Goal: Task Accomplishment & Management: Use online tool/utility

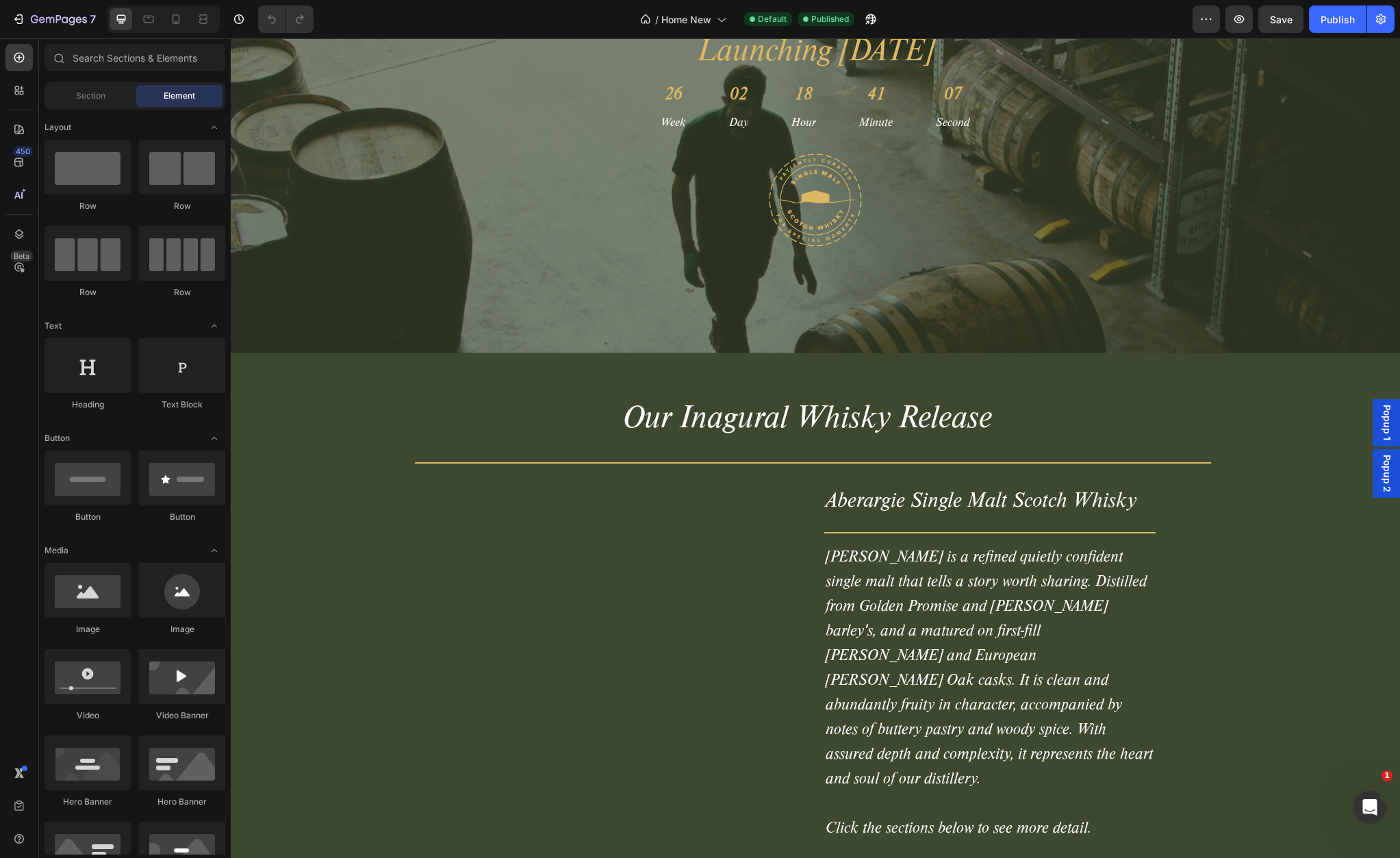
scroll to position [2162, 0]
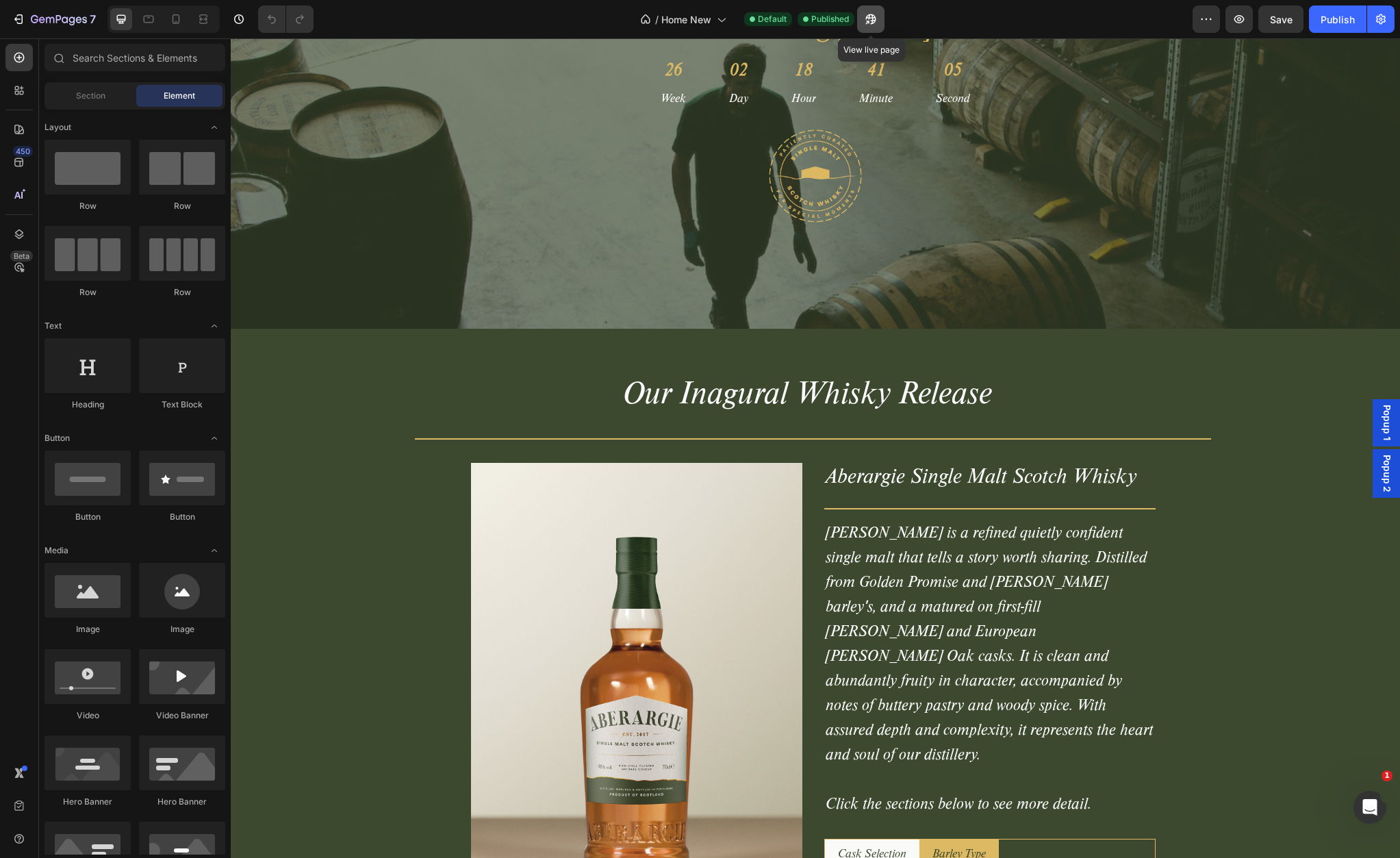
click at [867, 21] on icon "button" at bounding box center [867, 22] width 3 height 3
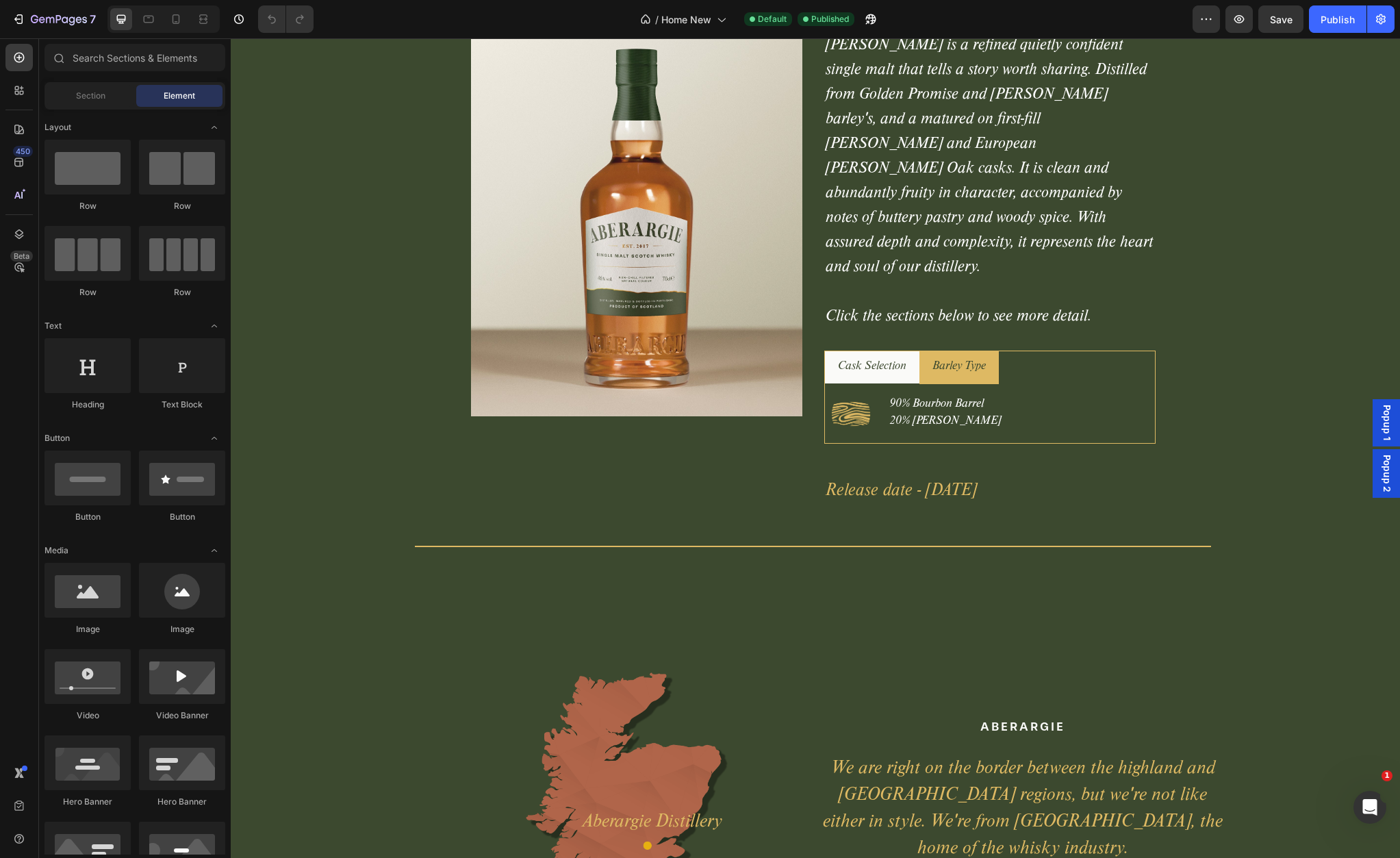
scroll to position [2648, 0]
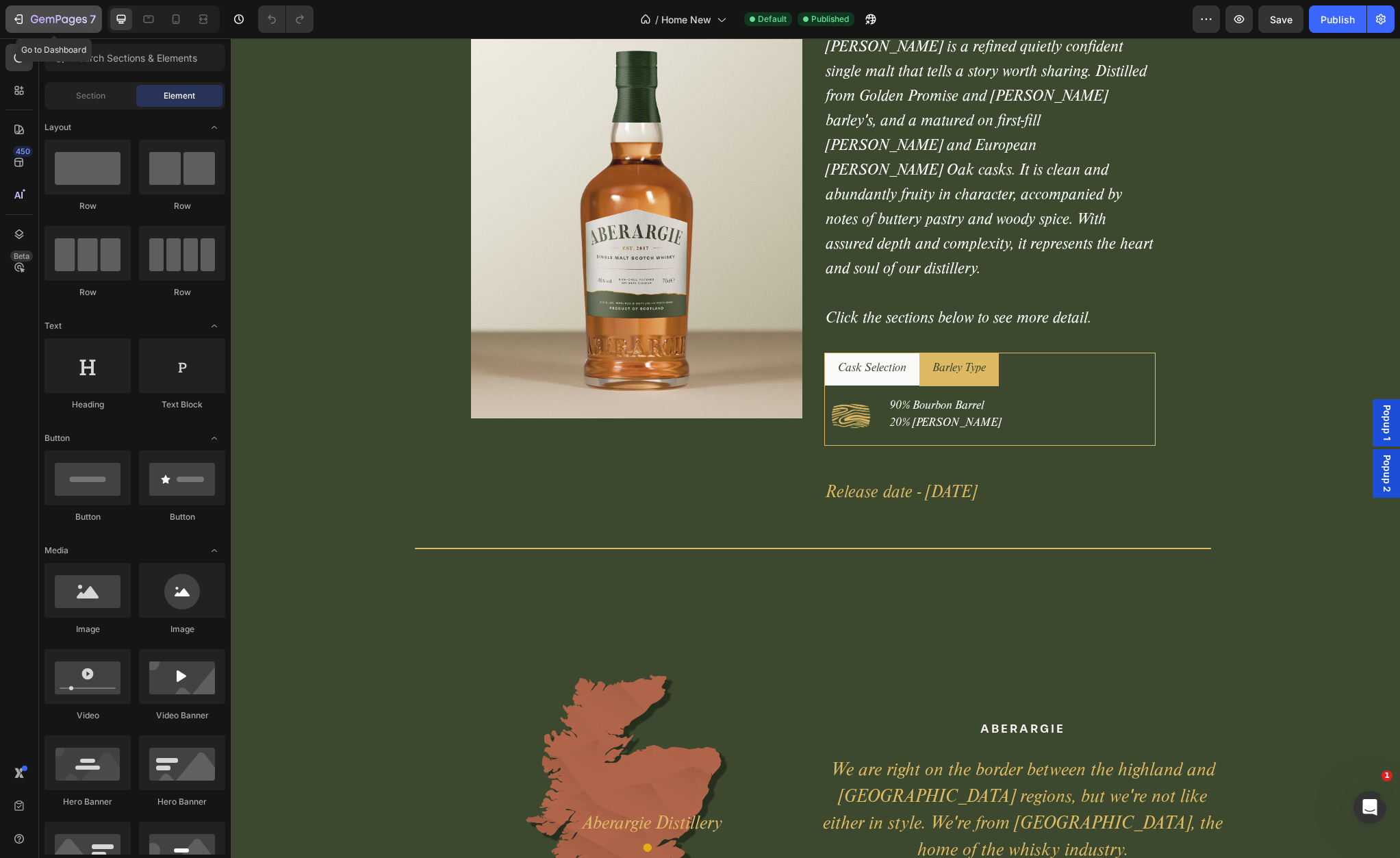
click at [59, 19] on icon "button" at bounding box center [59, 19] width 6 height 8
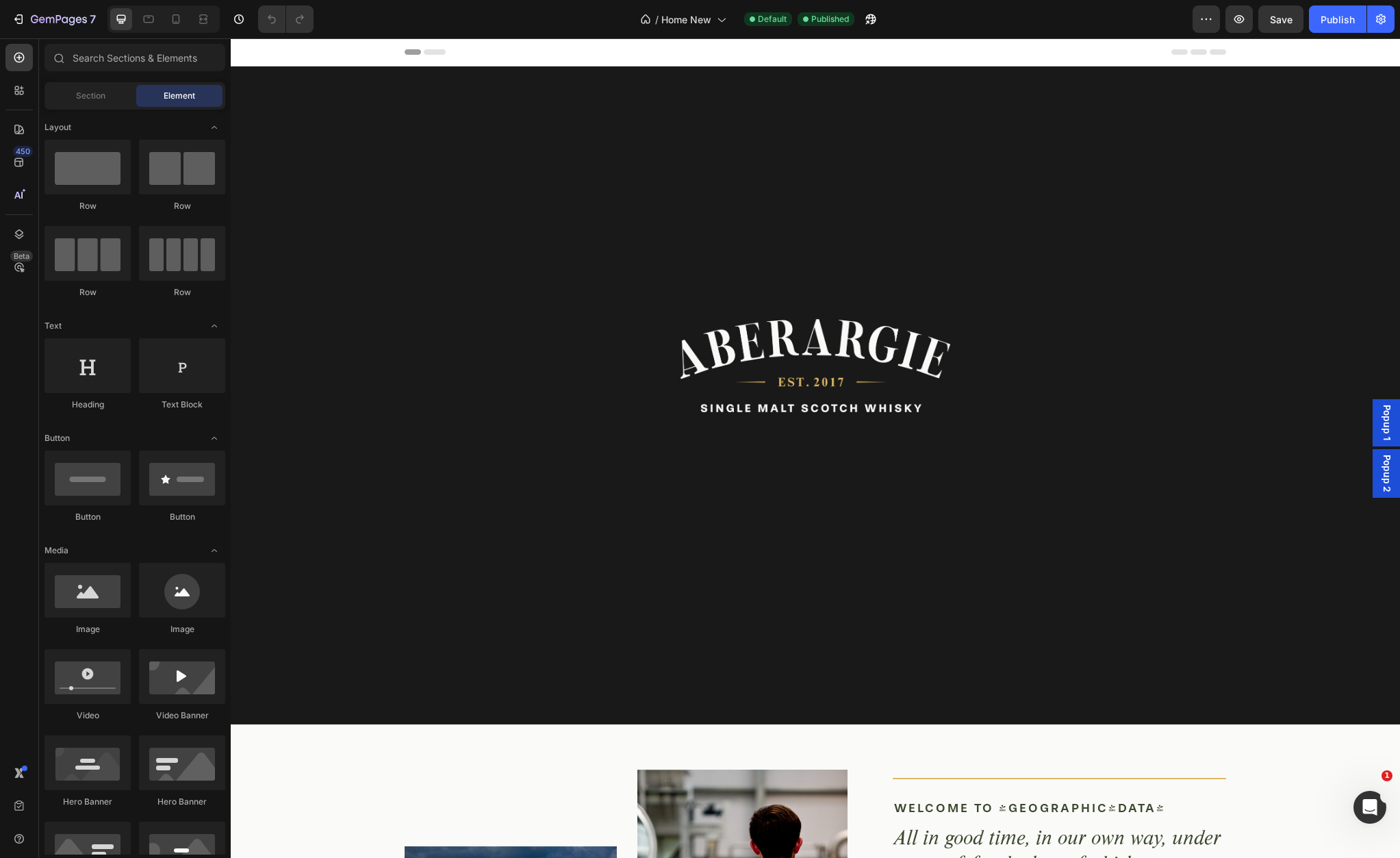
click at [265, 50] on span "Header" at bounding box center [272, 53] width 30 height 14
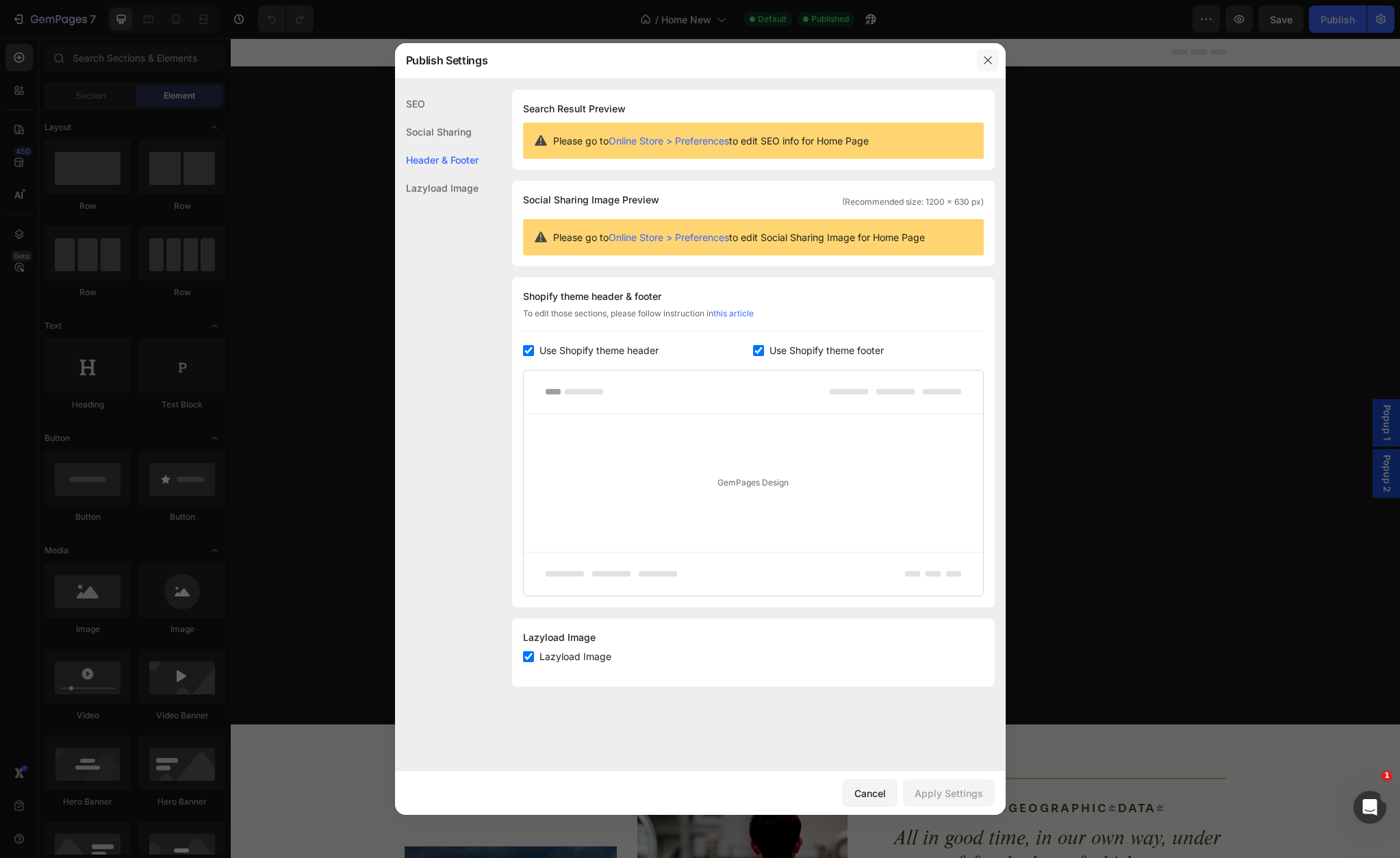
click at [991, 59] on icon "button" at bounding box center [988, 60] width 11 height 11
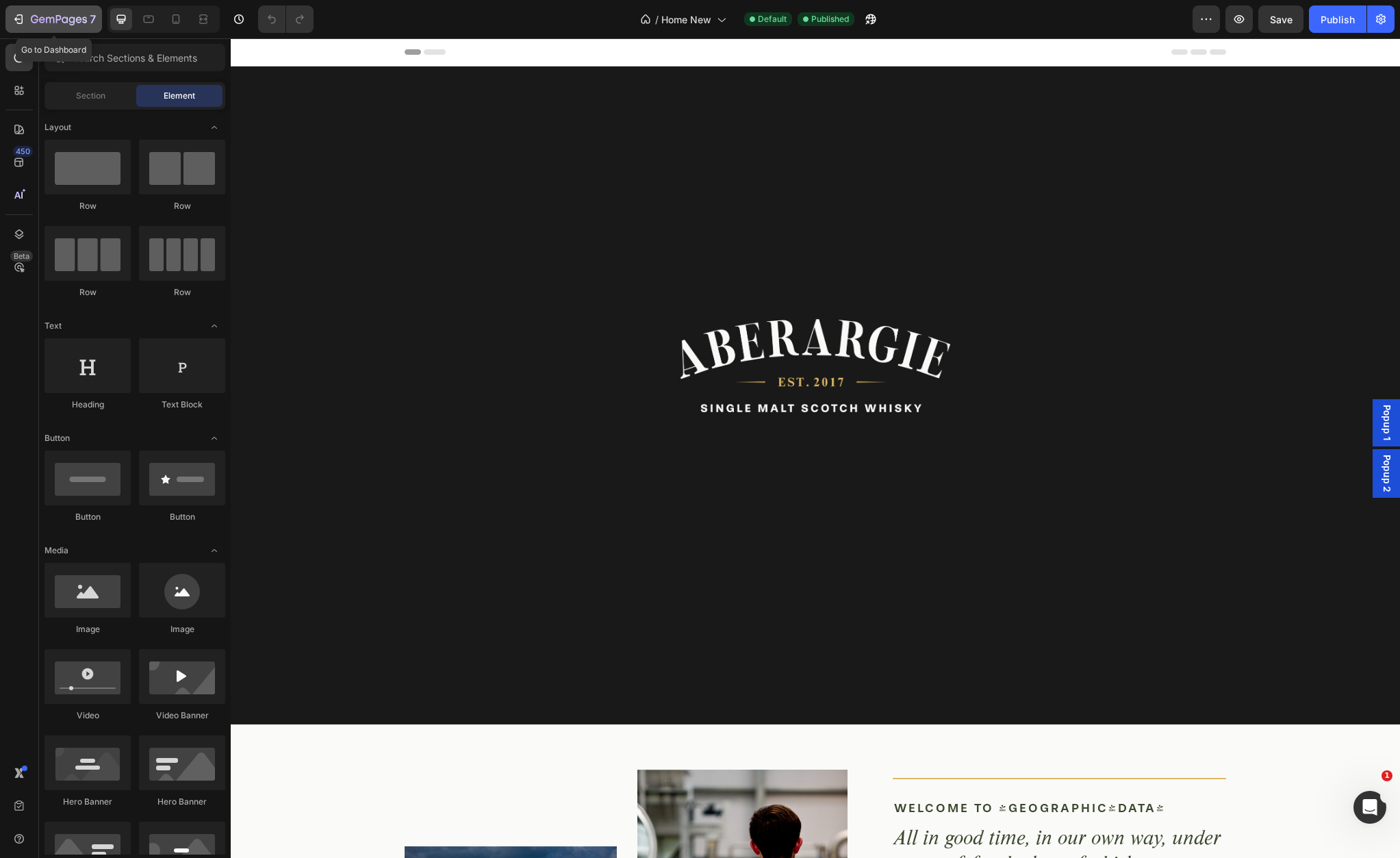
click at [21, 19] on icon "button" at bounding box center [19, 19] width 14 height 14
click at [267, 52] on span "Header" at bounding box center [272, 53] width 30 height 14
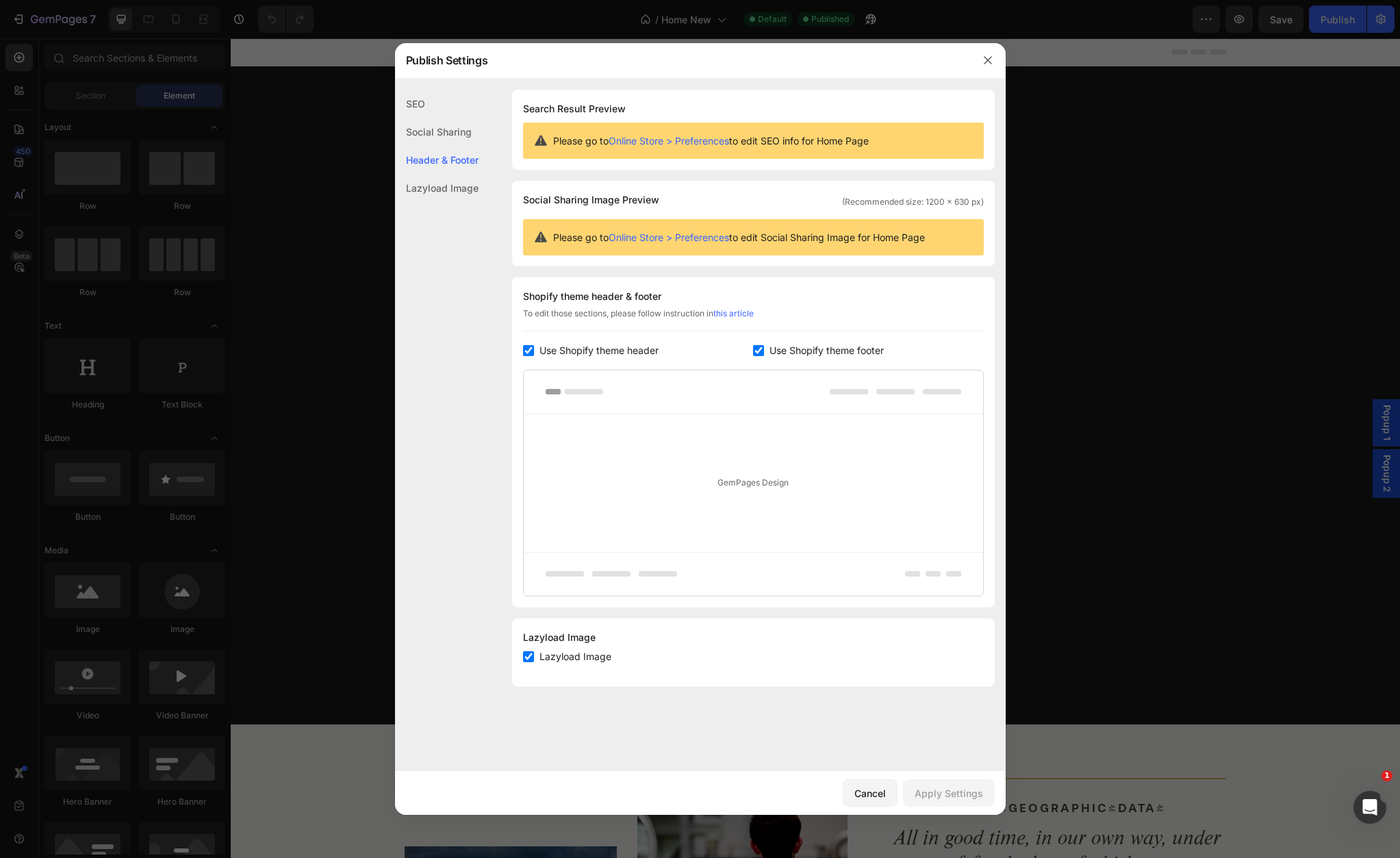
click at [682, 235] on link "Online Store > Preferences" at bounding box center [669, 237] width 121 height 12
click at [335, 199] on div at bounding box center [700, 429] width 1400 height 858
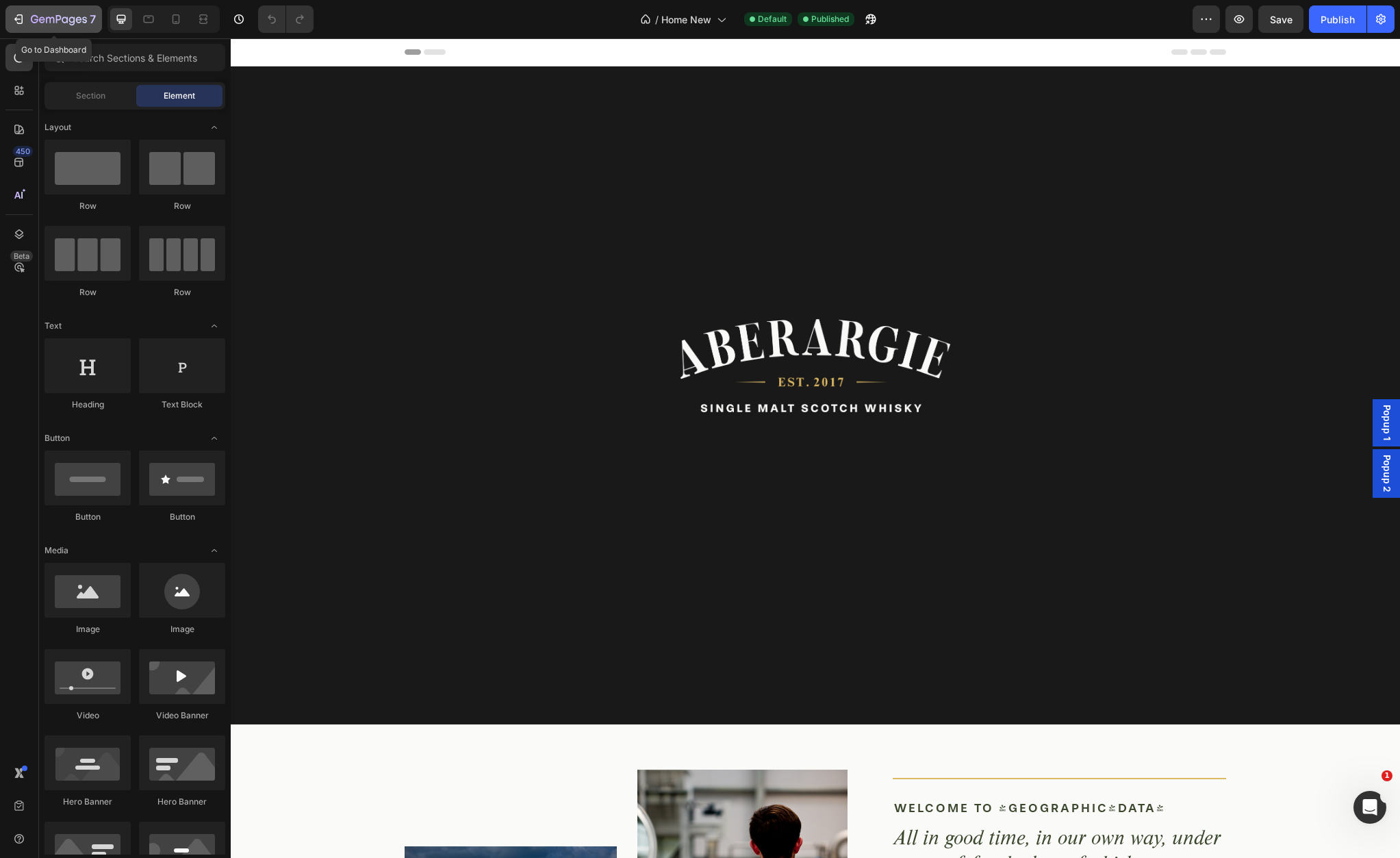
click at [26, 21] on div "7" at bounding box center [54, 19] width 84 height 17
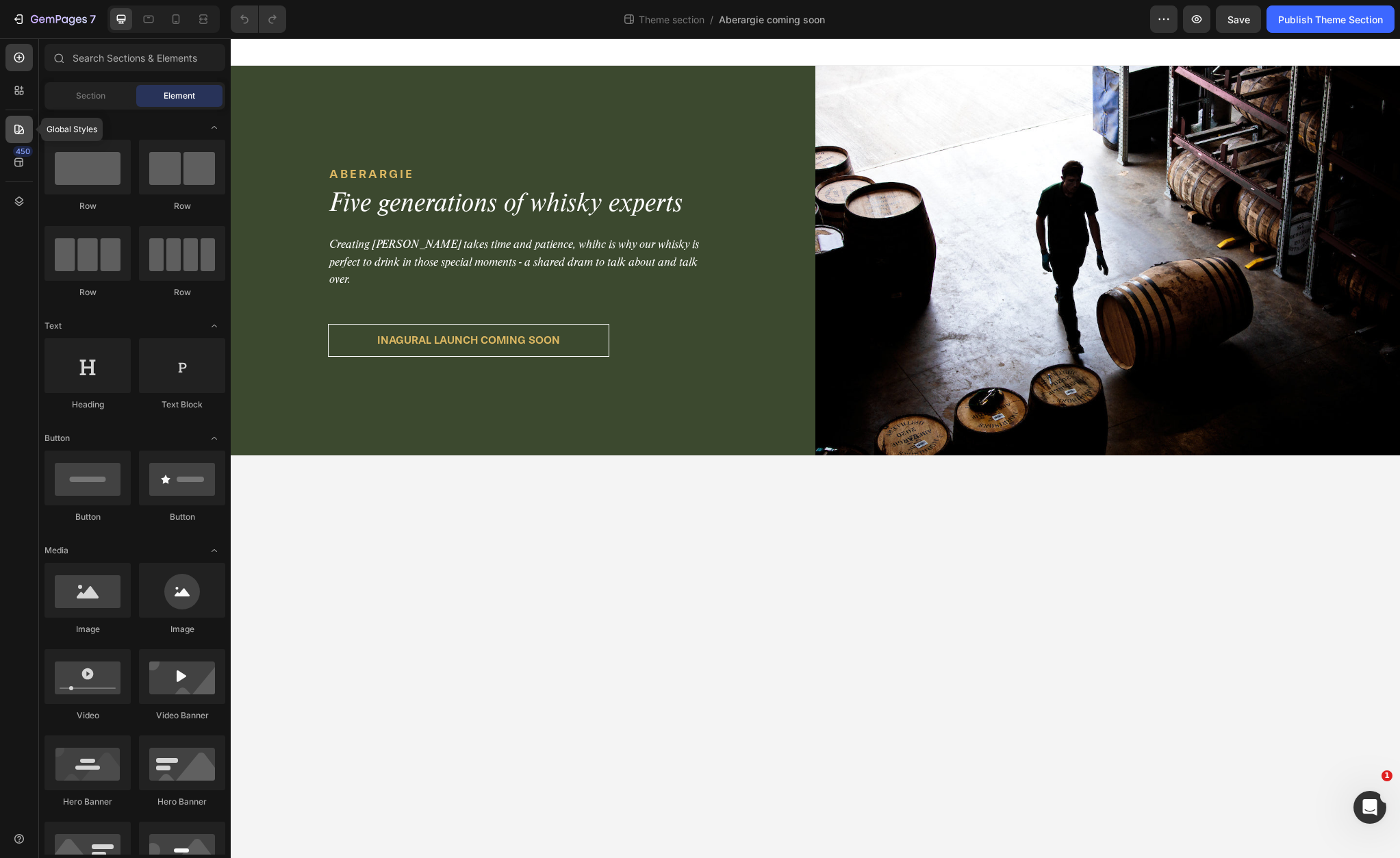
click at [23, 131] on icon at bounding box center [20, 130] width 10 height 10
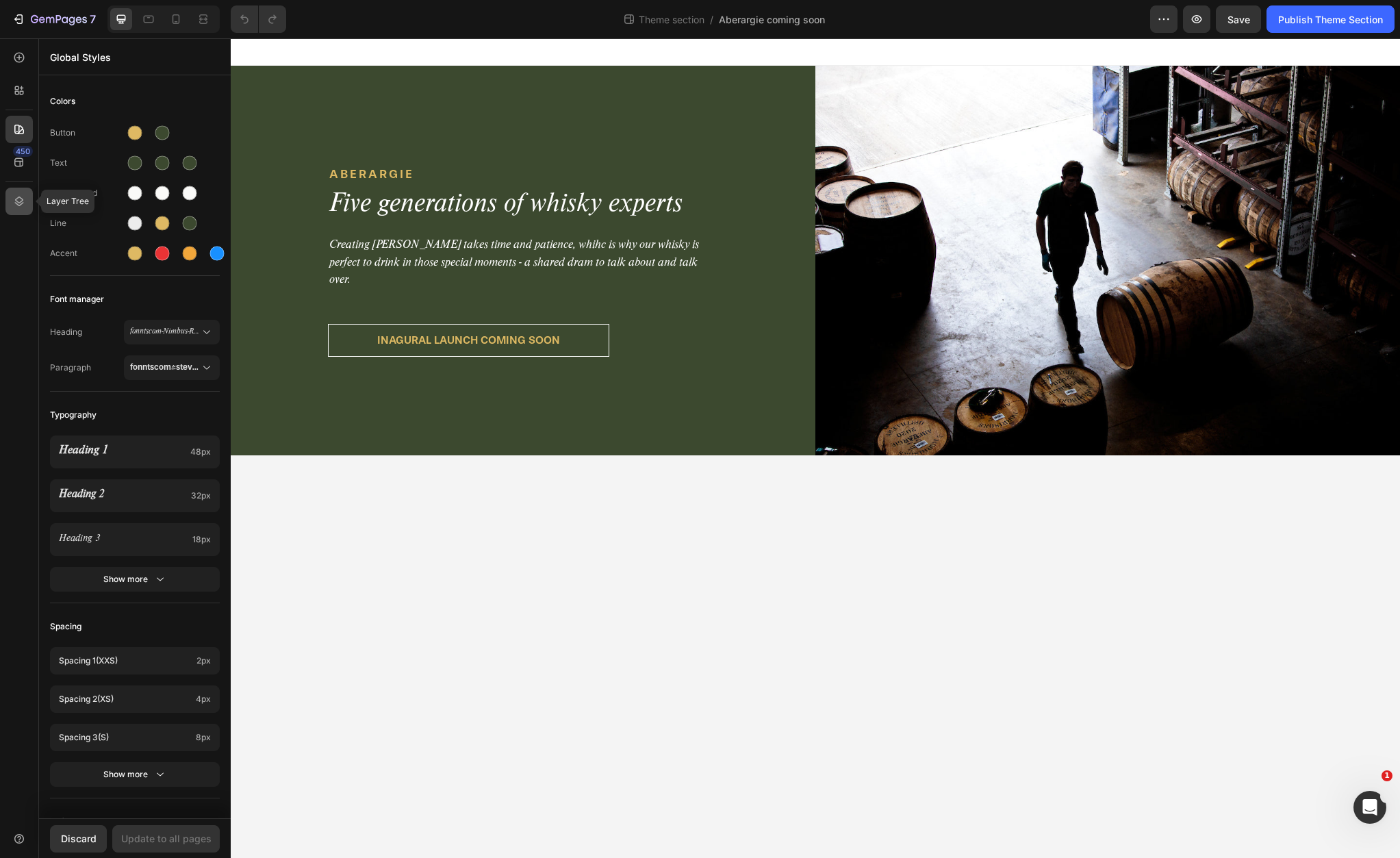
click at [23, 198] on icon at bounding box center [19, 201] width 14 height 14
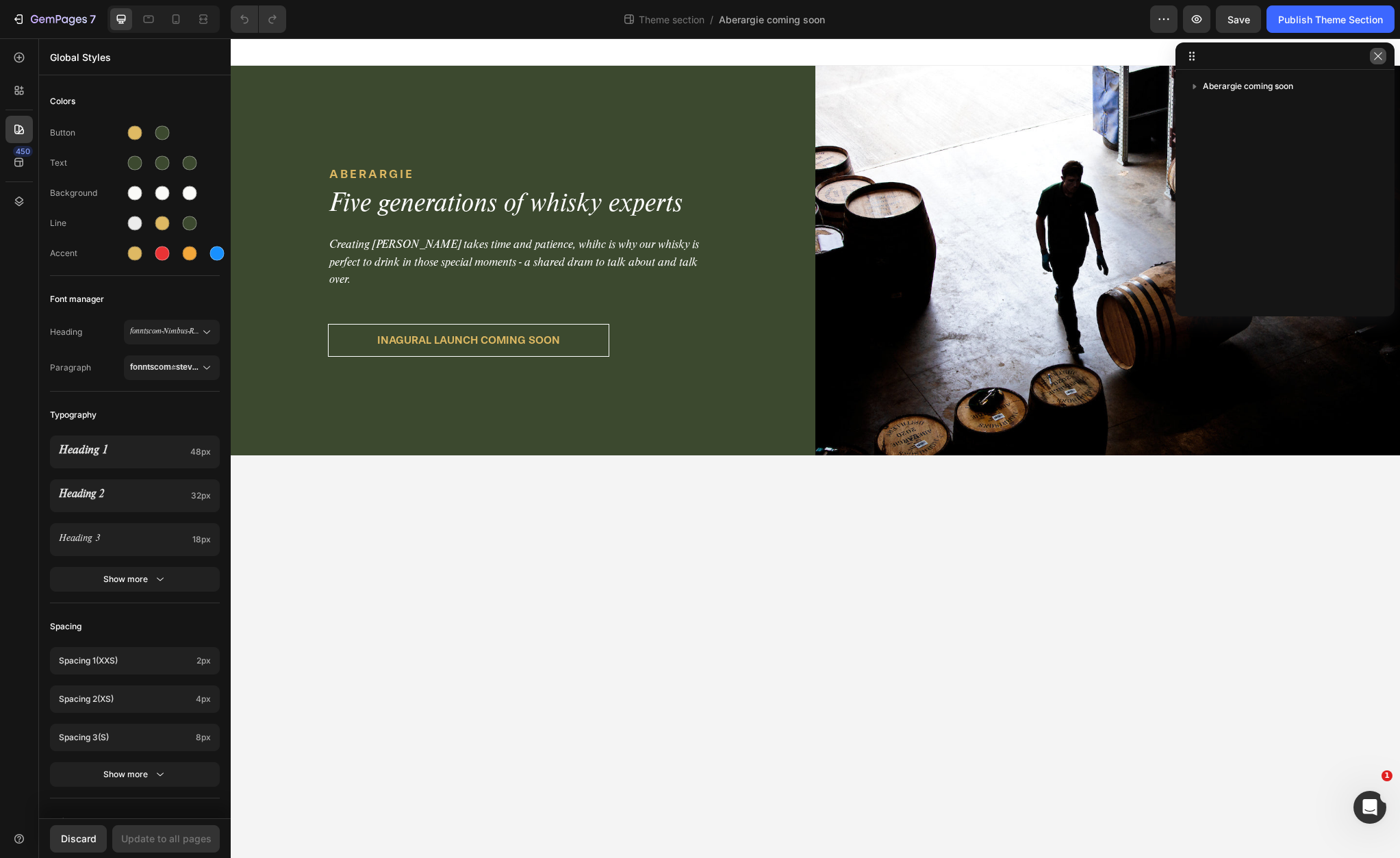
click at [1377, 52] on icon "button" at bounding box center [1378, 56] width 11 height 11
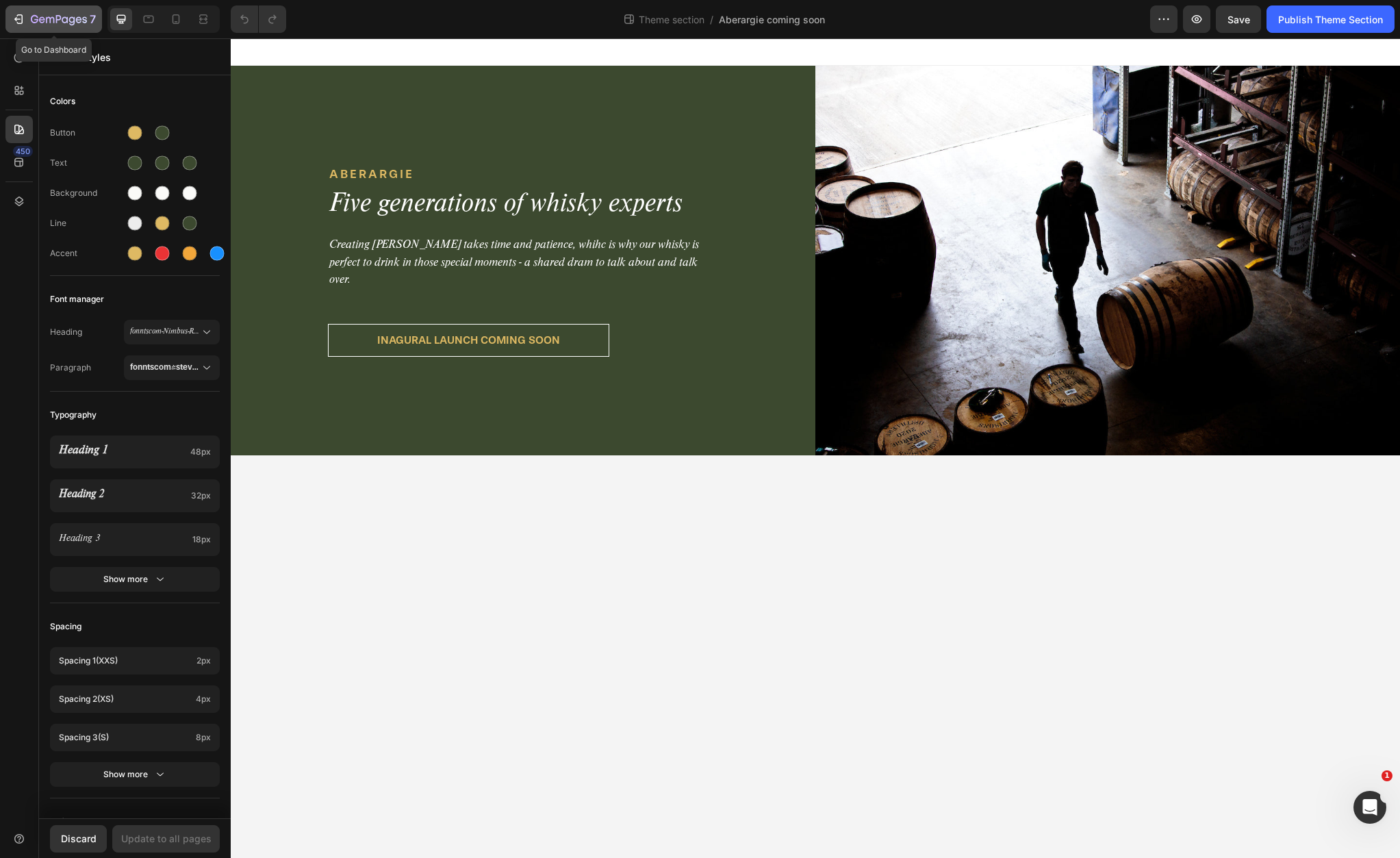
click at [22, 20] on icon "button" at bounding box center [20, 20] width 6 height 10
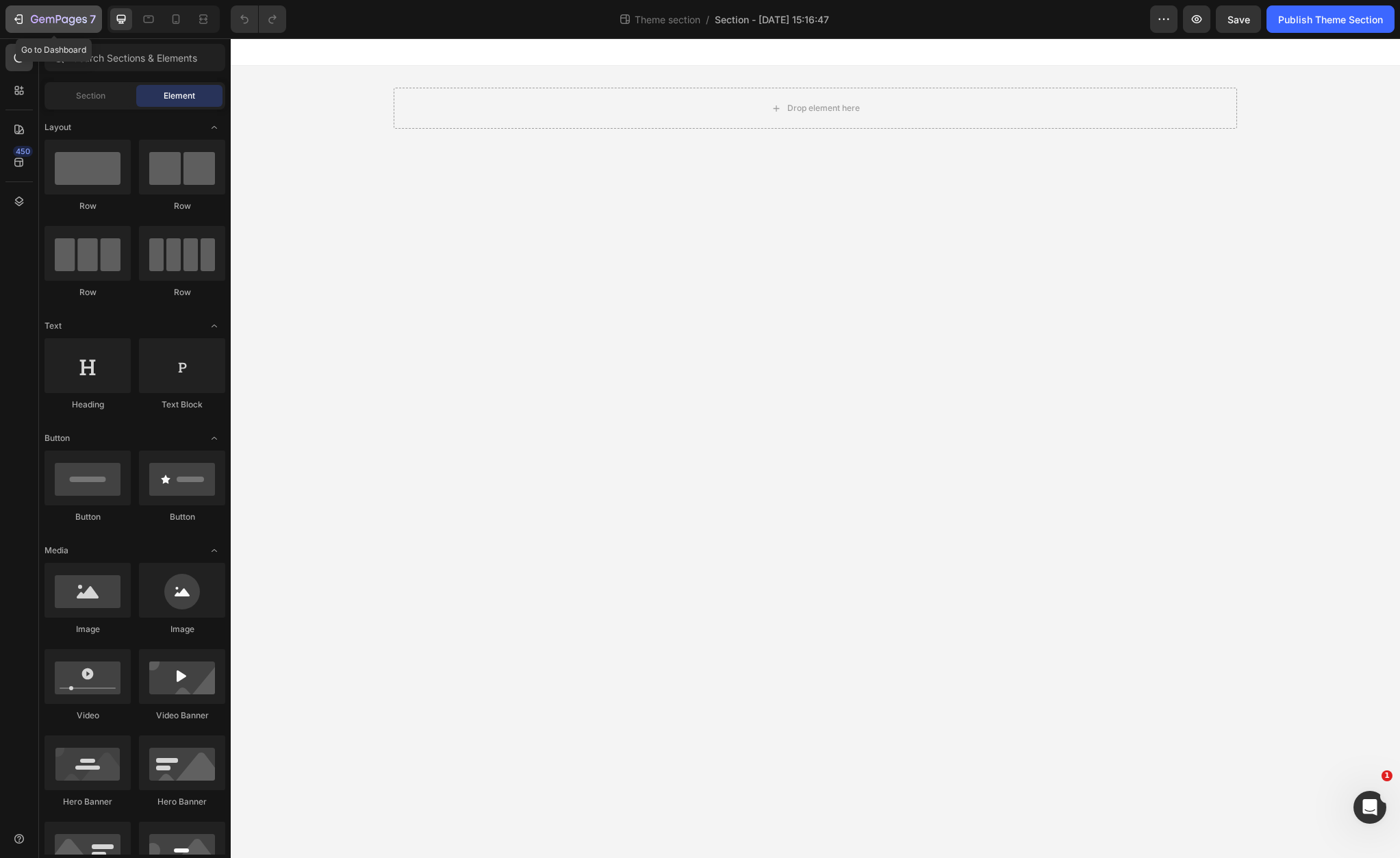
click at [22, 18] on icon "button" at bounding box center [20, 20] width 6 height 10
